Goal: Information Seeking & Learning: Learn about a topic

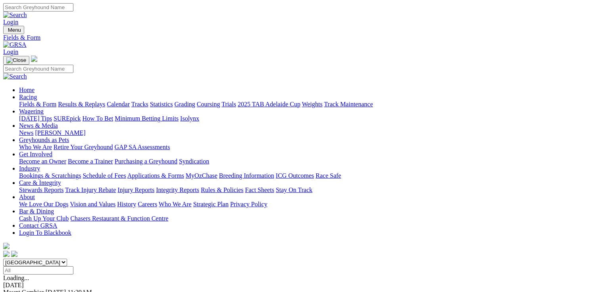
click at [67, 259] on select "South Australia New South Wales Northern Territory Queensland Tasmania Victoria…" at bounding box center [35, 263] width 64 height 8
select select "QLD"
click at [54, 259] on select "South Australia New South Wales Northern Territory Queensland Tasmania Victoria…" at bounding box center [35, 263] width 64 height 8
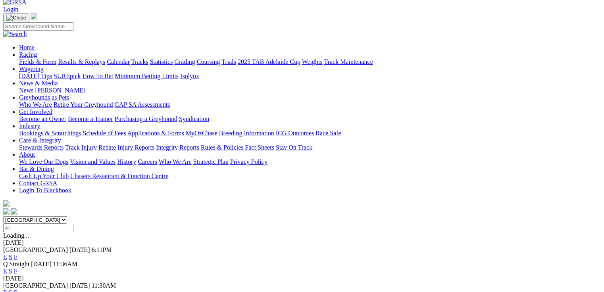
scroll to position [95, 0]
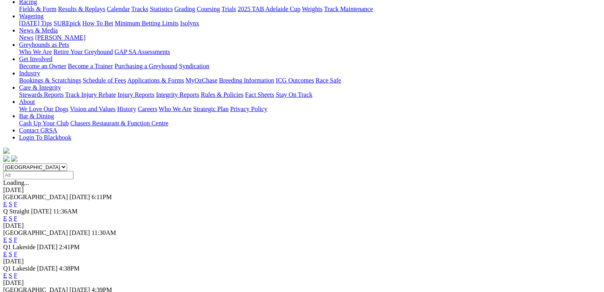
click at [7, 201] on link "E" at bounding box center [5, 204] width 4 height 7
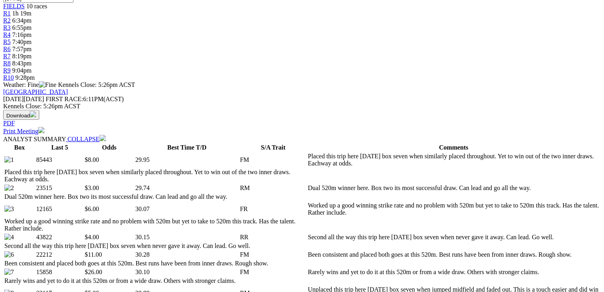
scroll to position [412, 0]
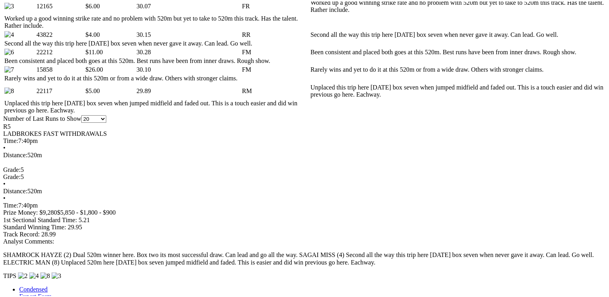
scroll to position [381, 0]
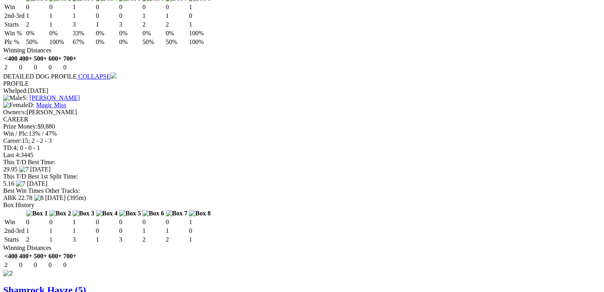
scroll to position [1015, 0]
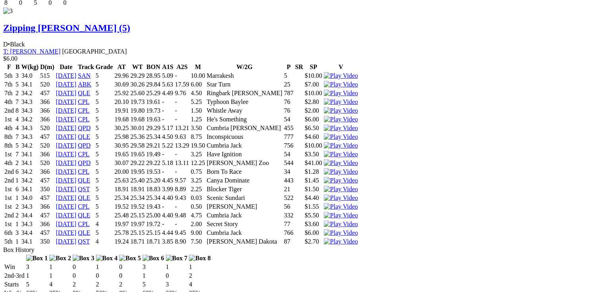
scroll to position [0, 0]
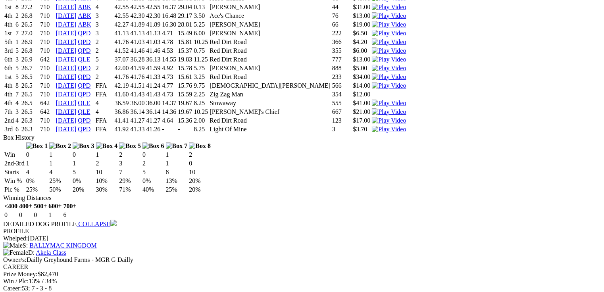
scroll to position [1634, 0]
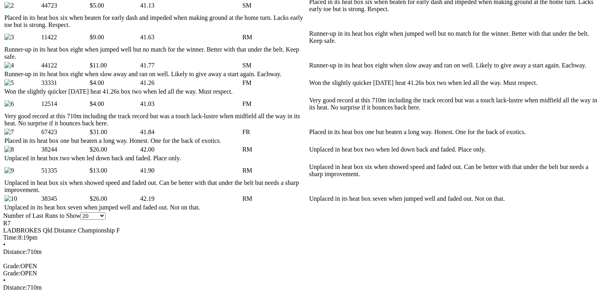
scroll to position [439, 0]
